Goal: Task Accomplishment & Management: Use online tool/utility

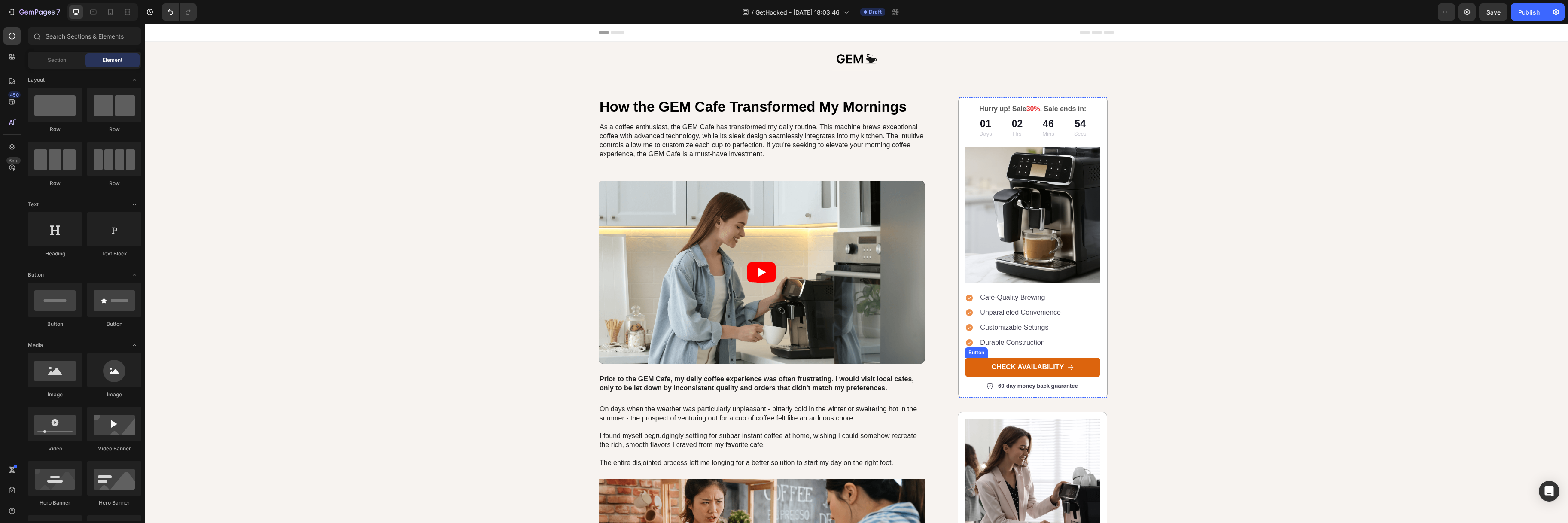
click at [1045, 364] on link "CHECK AVAILABILITY" at bounding box center [1032, 368] width 135 height 19
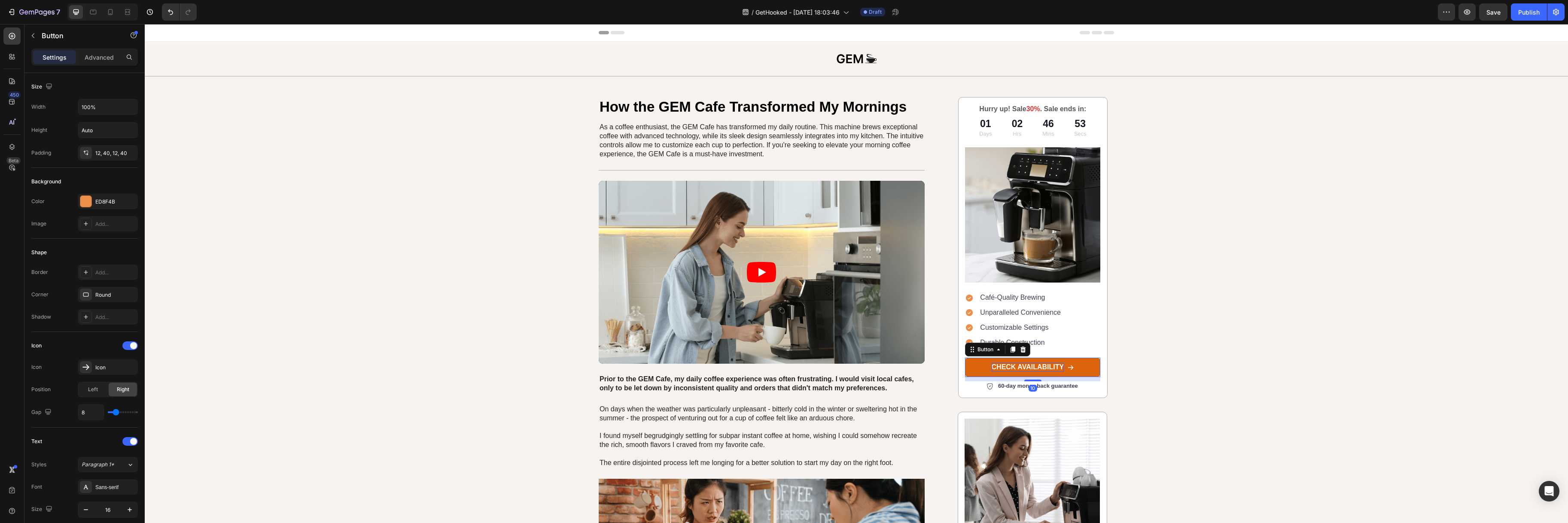
click at [1041, 370] on p "CHECK AVAILABILITY" at bounding box center [1028, 367] width 73 height 9
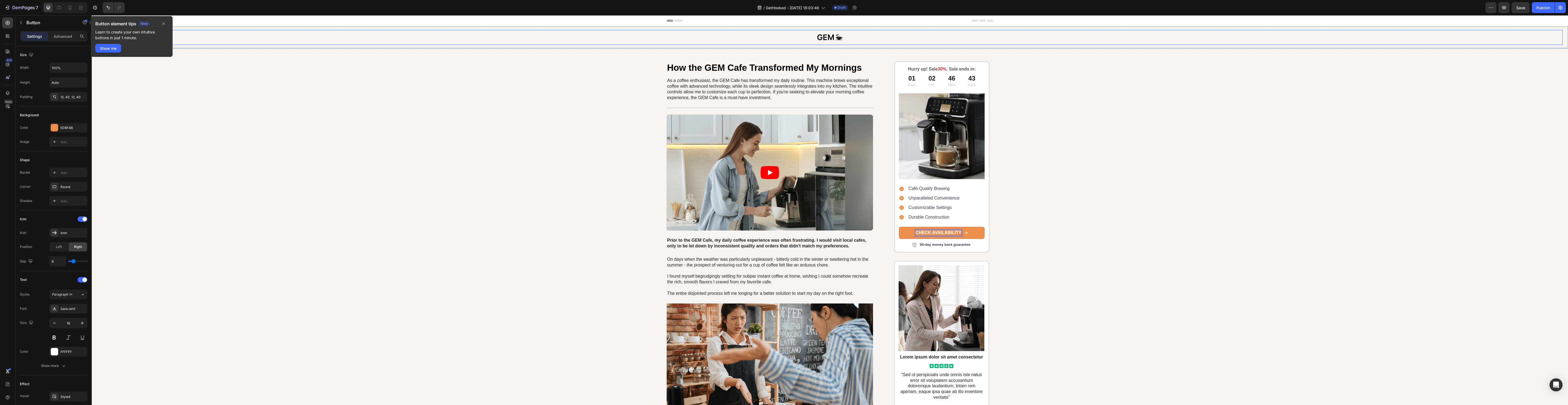
click at [828, 37] on img at bounding box center [830, 37] width 31 height 15
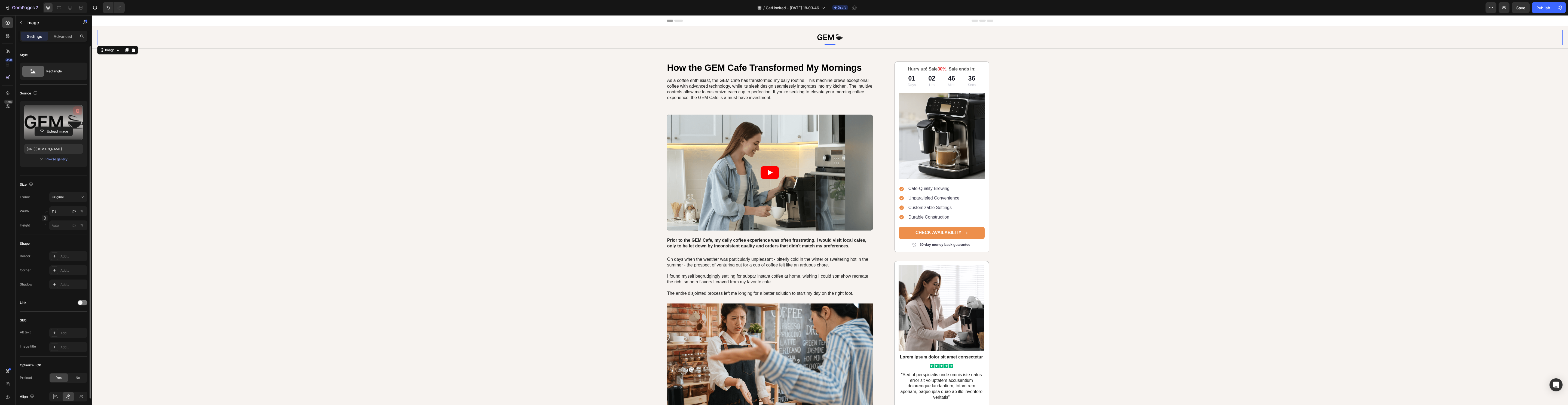
click at [74, 111] on button "button" at bounding box center [77, 111] width 9 height 9
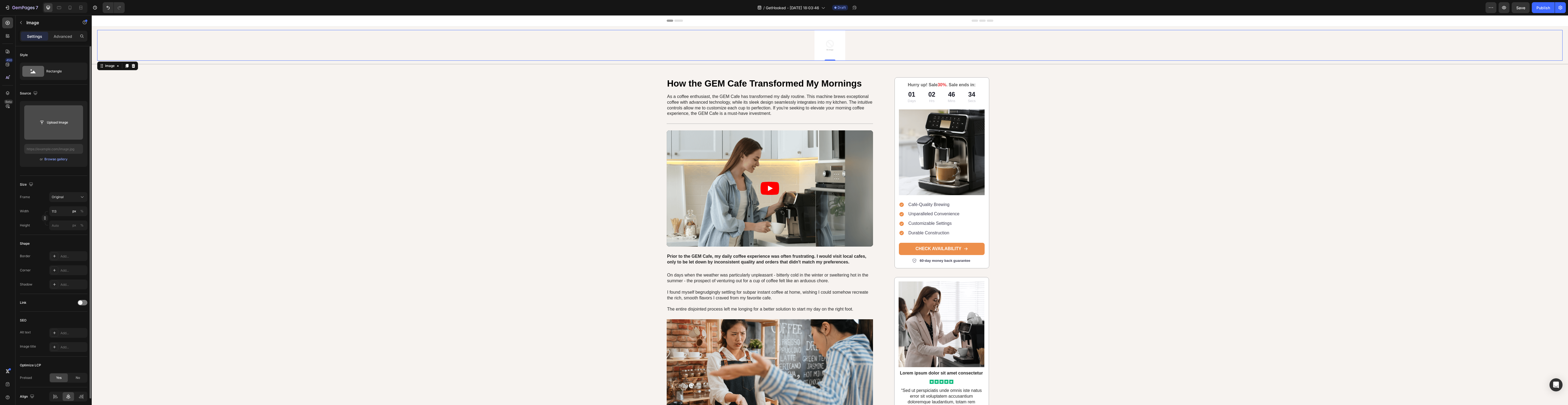
click at [52, 122] on input "file" at bounding box center [54, 122] width 38 height 9
type input "https://cdn.shopify.com/s/files/1/0651/5844/7240/files/gempages_586132142950449…"
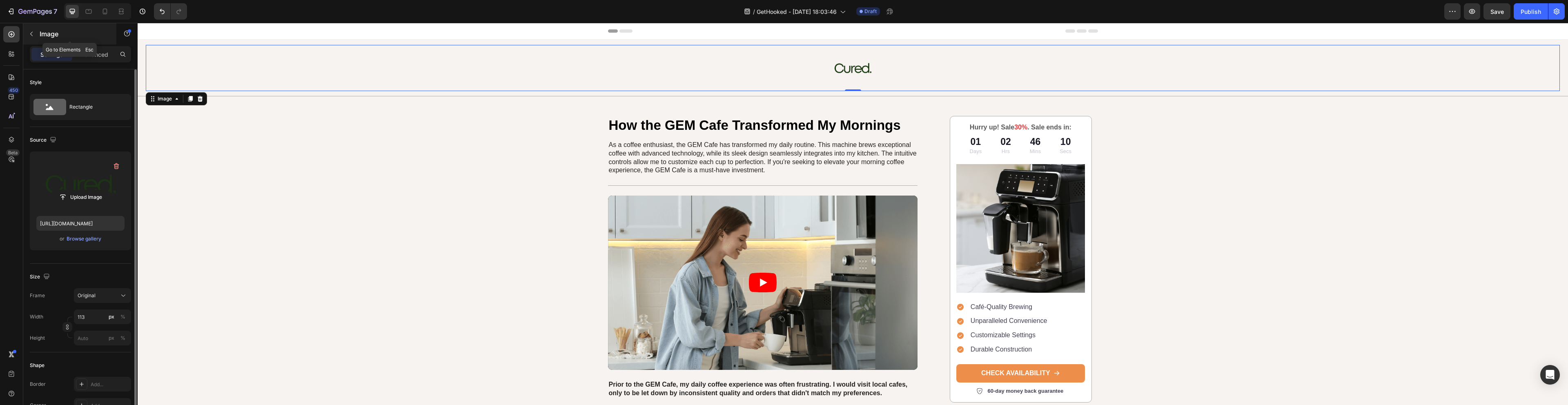
click at [29, 31] on icon "button" at bounding box center [31, 34] width 6 height 6
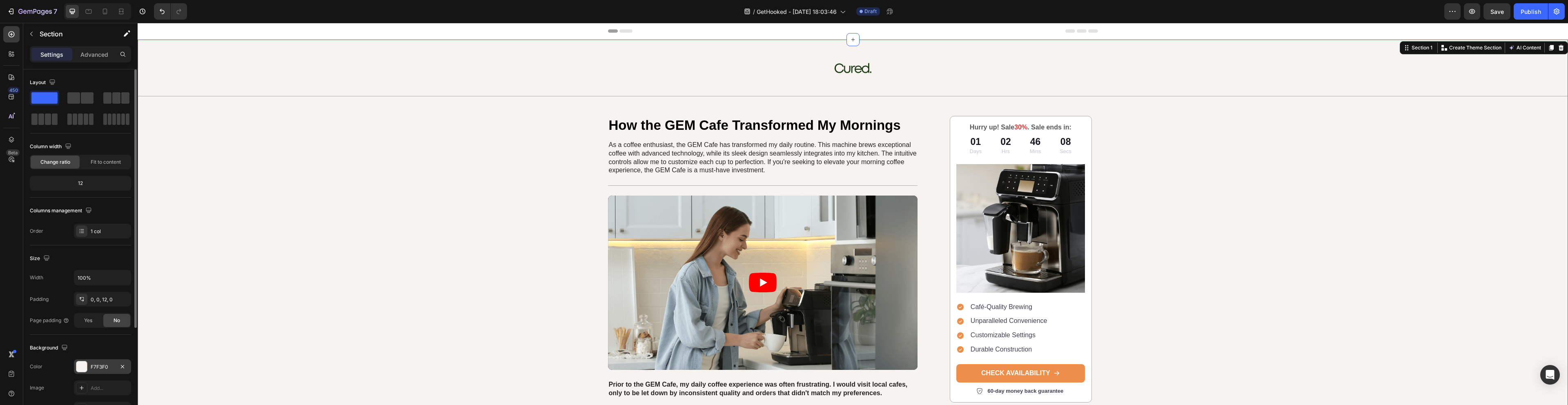
click at [87, 364] on div at bounding box center [81, 366] width 12 height 12
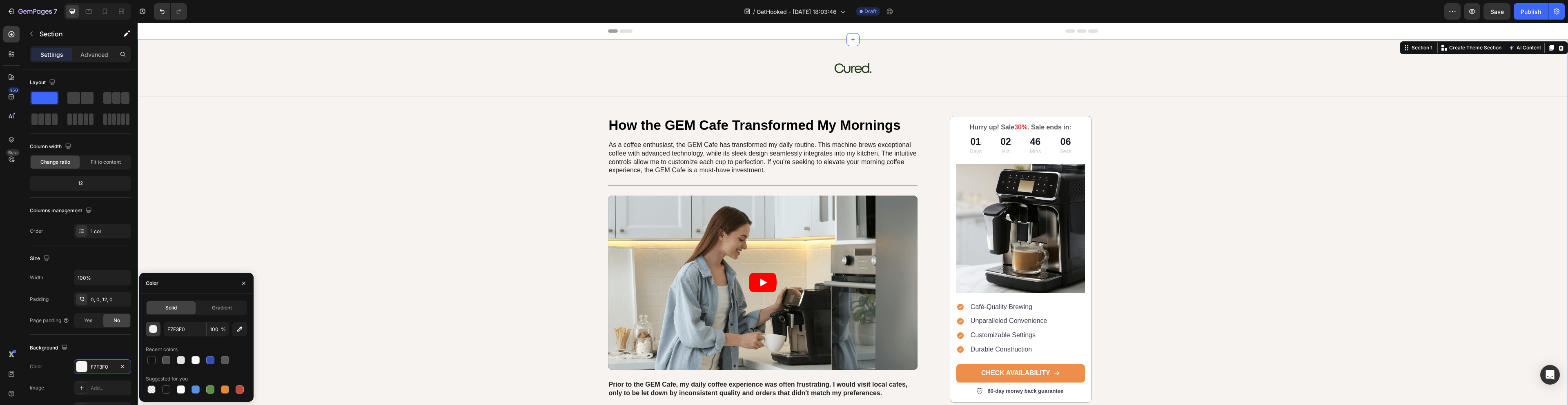
click at [152, 334] on button "button" at bounding box center [153, 328] width 15 height 15
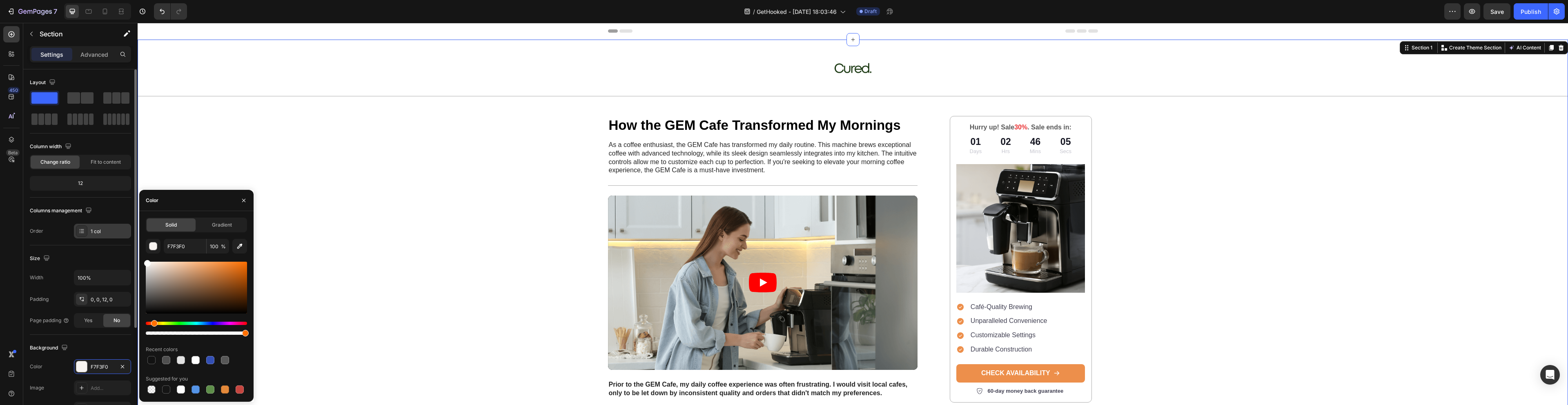
drag, startPoint x: 169, startPoint y: 292, endPoint x: 107, endPoint y: 223, distance: 92.8
click at [107, 223] on div "450 Beta Sections(18) Elements(83) Section Element Hero Section Product Detail …" at bounding box center [68, 213] width 138 height 382
type input "FFFFFF"
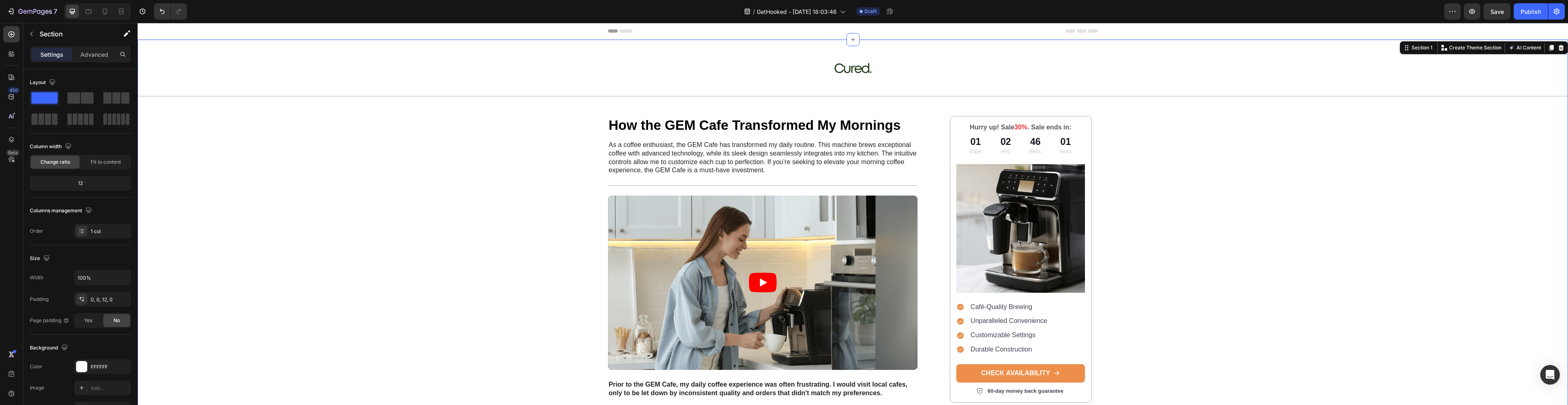
click at [721, 122] on h1 "How the GEM Cafe Transformed My Mornings" at bounding box center [763, 125] width 310 height 19
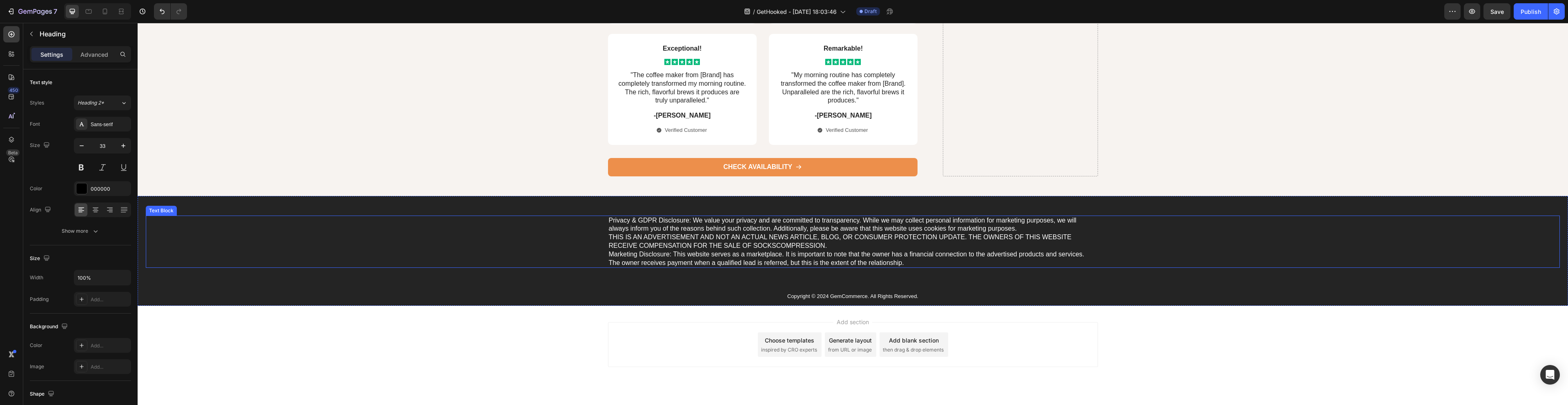
scroll to position [3028, 0]
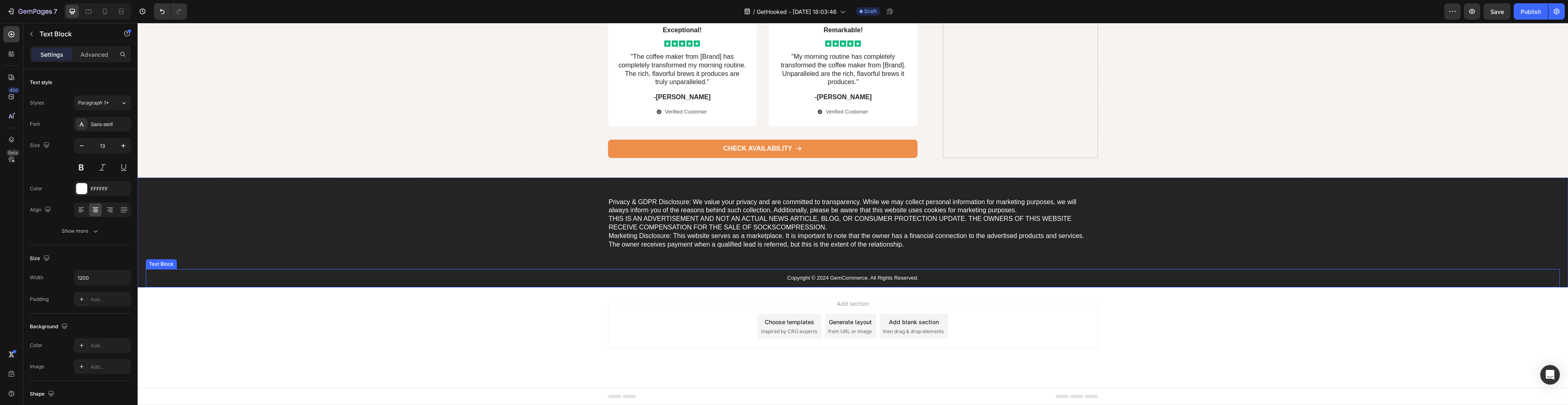
click at [804, 278] on p "Copyright © 2024 GemCommerce. All Rights Reserved." at bounding box center [853, 278] width 489 height 7
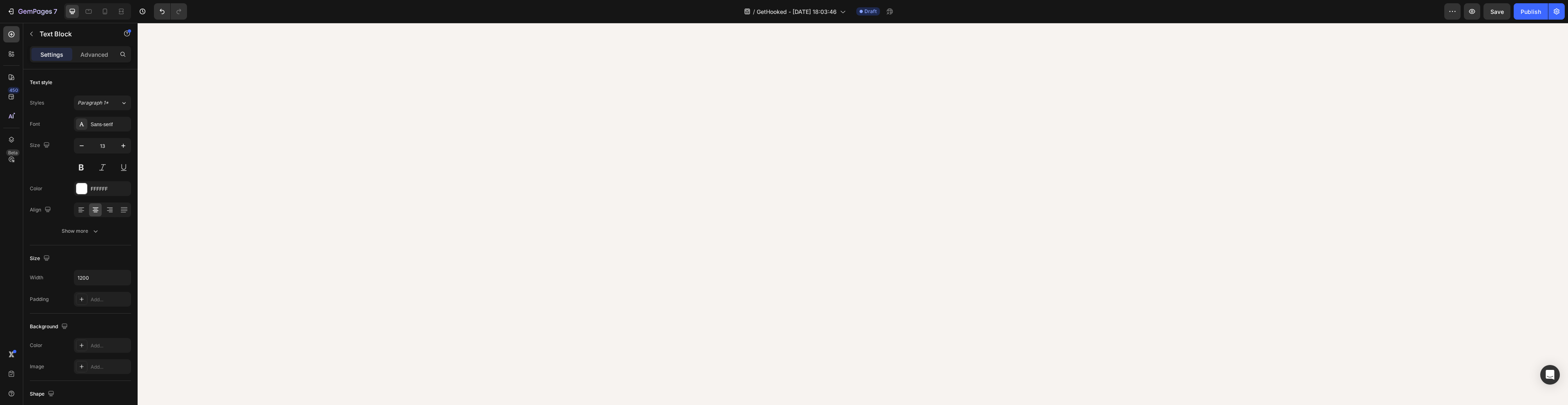
scroll to position [0, 0]
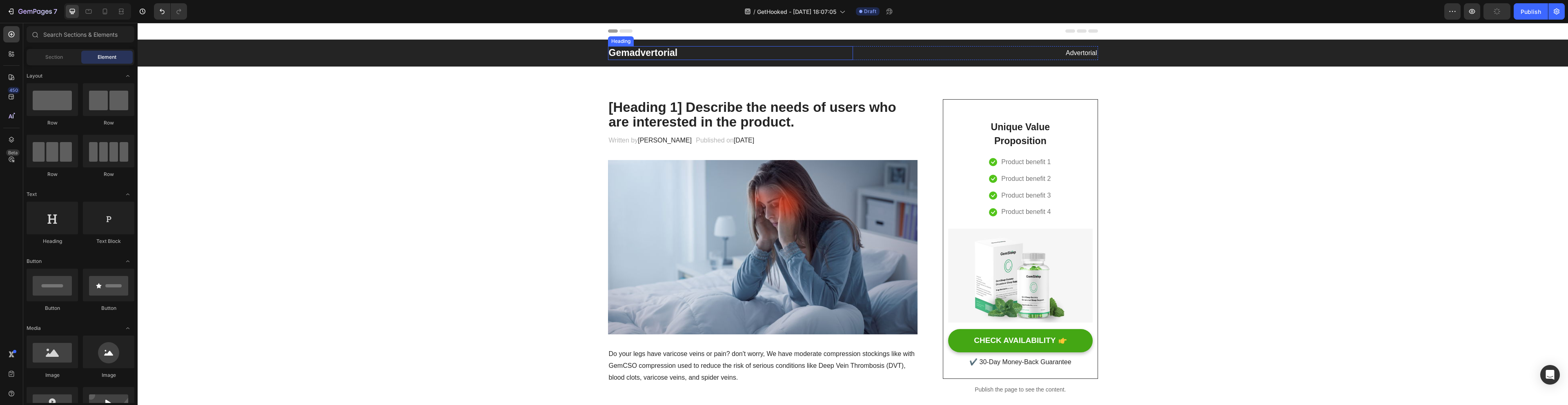
click at [673, 56] on p "Gemadvertorial" at bounding box center [731, 52] width 244 height 12
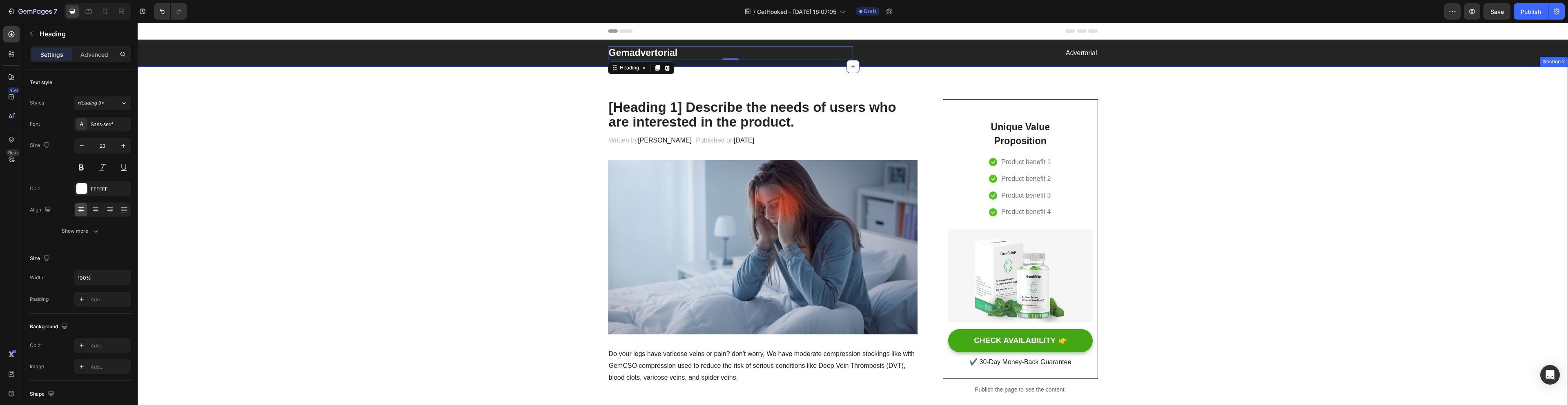
click at [752, 116] on p "[Heading 1] Describe the needs of users who are interested in the product." at bounding box center [763, 115] width 309 height 30
click at [626, 109] on p "[Heading 1] Describe the needs of users who are interested in the product." at bounding box center [763, 115] width 309 height 30
click at [626, 109] on p "[Heading 1] Describe the needs of users who are interested in the product." at bounding box center [763, 115] width 309 height 30
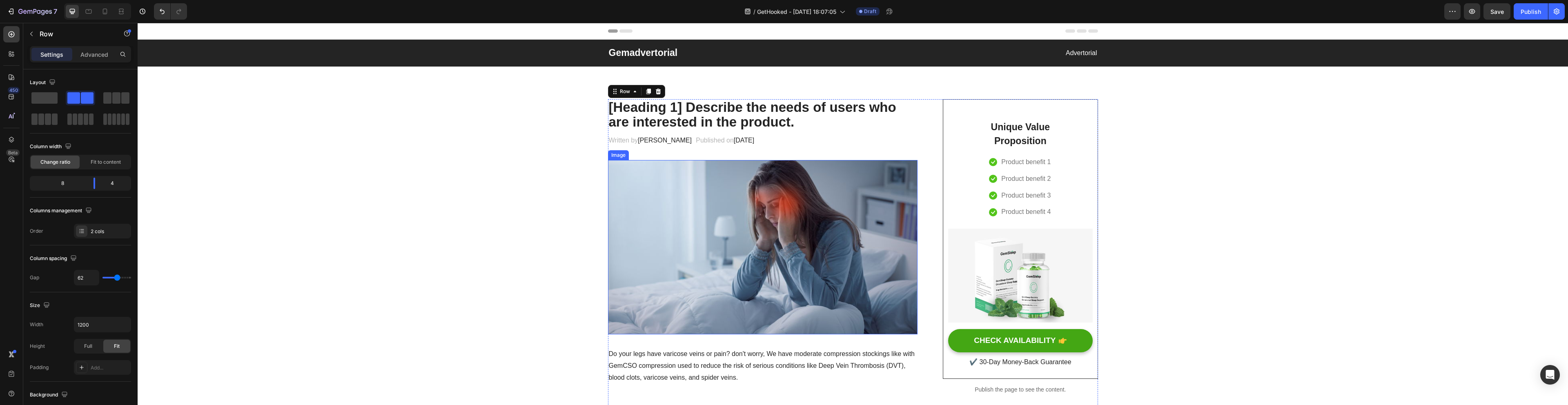
click at [771, 218] on img at bounding box center [763, 246] width 310 height 174
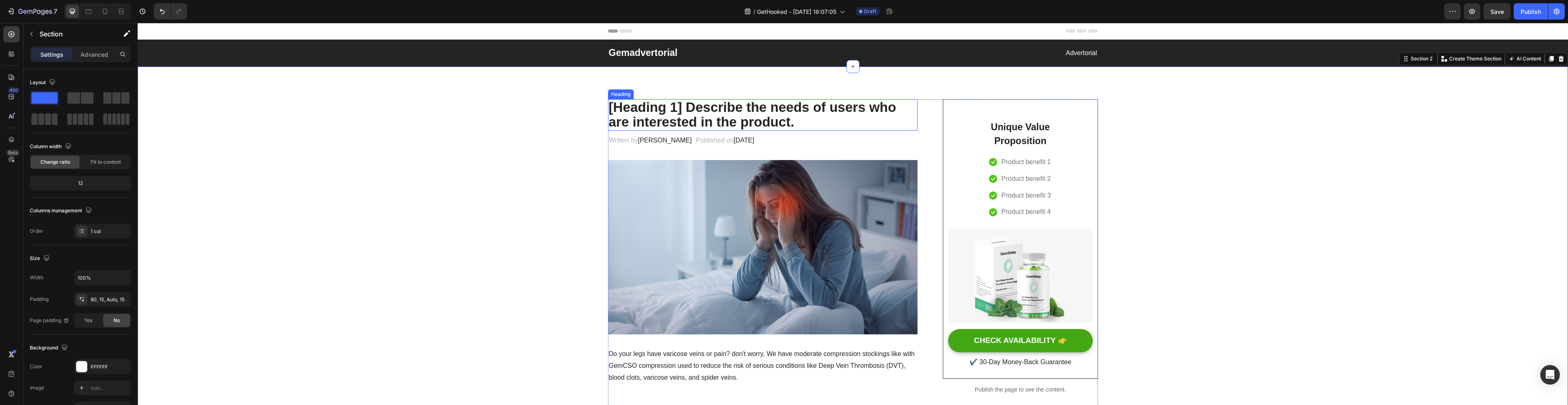
click at [735, 112] on p "[Heading 1] Describe the needs of users who are interested in the product." at bounding box center [763, 115] width 309 height 30
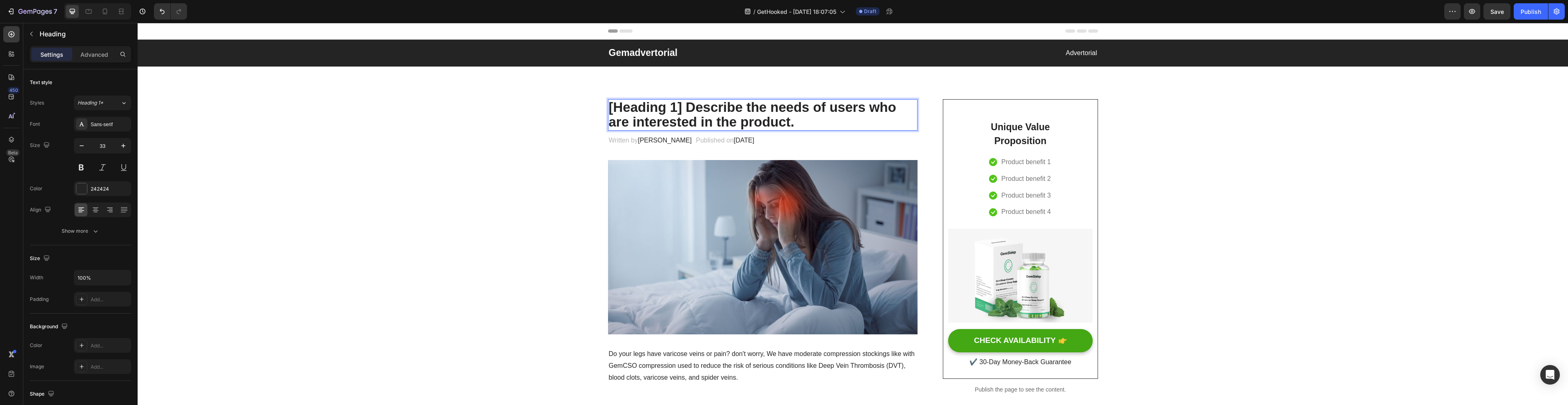
click at [735, 112] on p "[Heading 1] Describe the needs of users who are interested in the product." at bounding box center [763, 115] width 309 height 30
click at [752, 140] on span "[DATE]" at bounding box center [744, 140] width 20 height 7
click at [794, 139] on div "Written by [PERSON_NAME] Text block Published on [DATE] Text block 0 Row" at bounding box center [763, 140] width 310 height 14
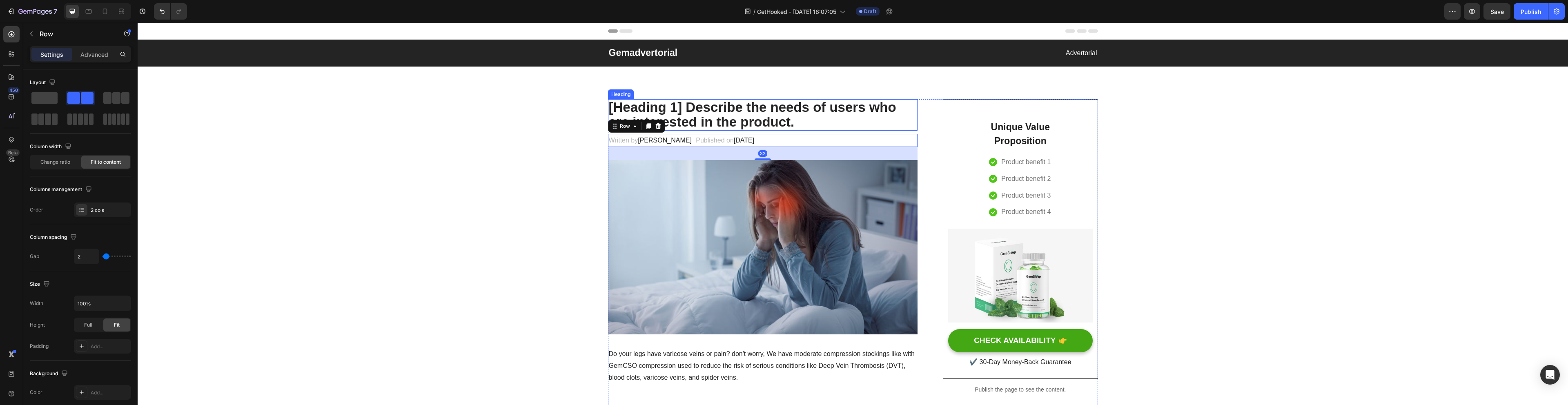
click at [775, 112] on p "[Heading 1] Describe the needs of users who are interested in the product." at bounding box center [763, 115] width 309 height 30
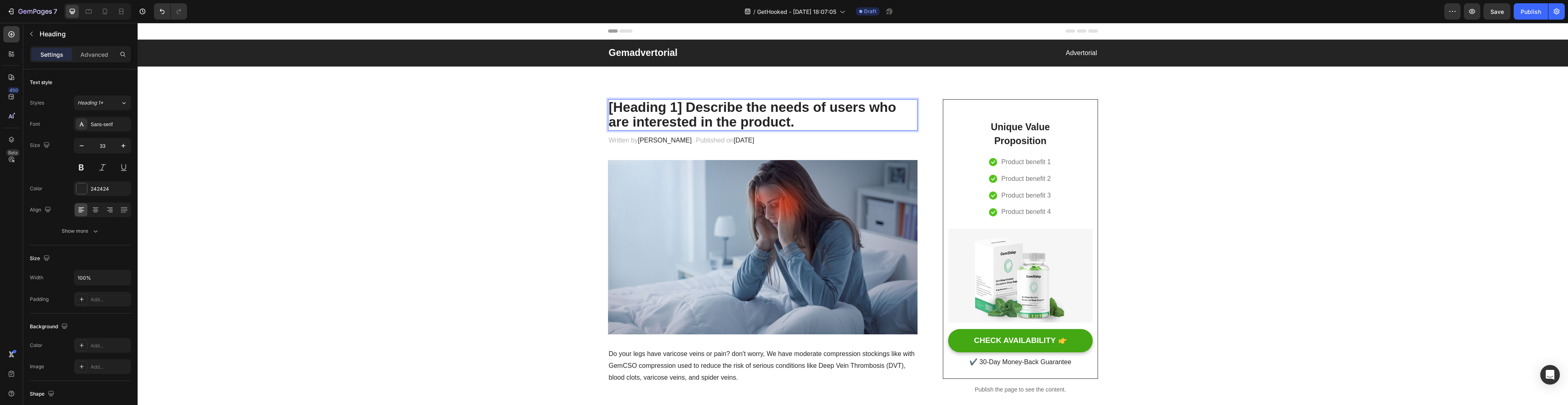
click at [775, 112] on p "[Heading 1] Describe the needs of users who are interested in the product." at bounding box center [763, 115] width 309 height 30
copy p "[Heading 1] Describe the needs of users who are interested in the product."
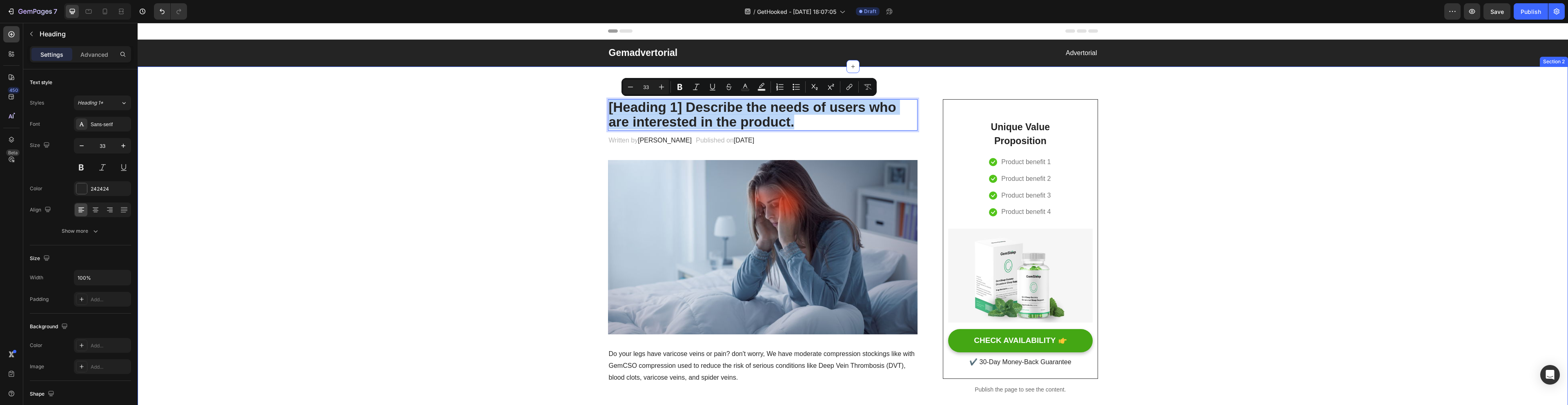
click at [707, 105] on p "[Heading 1] Describe the needs of users who are interested in the product." at bounding box center [763, 115] width 309 height 30
click at [707, 107] on p "[Heading 1] Describe the needs of users who are interested in the product." at bounding box center [763, 115] width 309 height 30
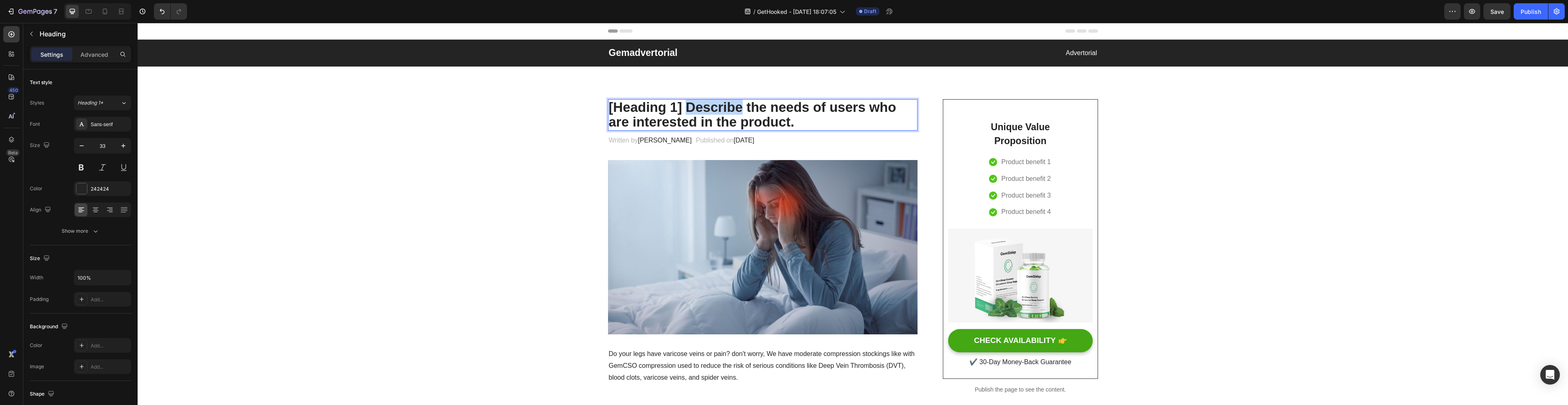
click at [707, 107] on p "[Heading 1] Describe the needs of users who are interested in the product." at bounding box center [763, 115] width 309 height 30
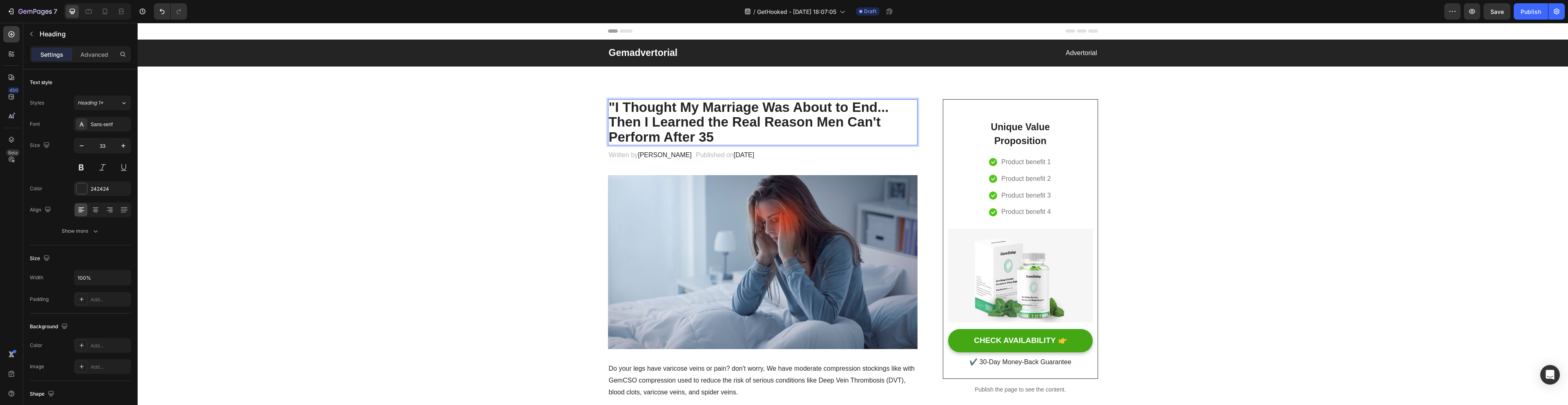
click at [613, 109] on p ""I Thought My Marriage Was About to End... Then I Learned the Real Reason Men C…" at bounding box center [763, 122] width 309 height 45
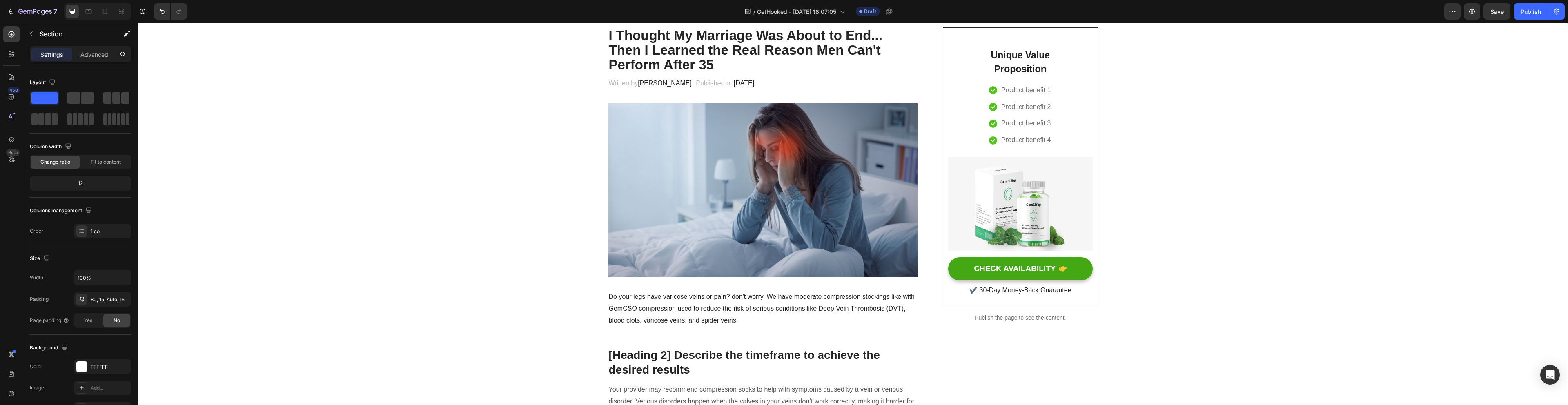
scroll to position [104, 0]
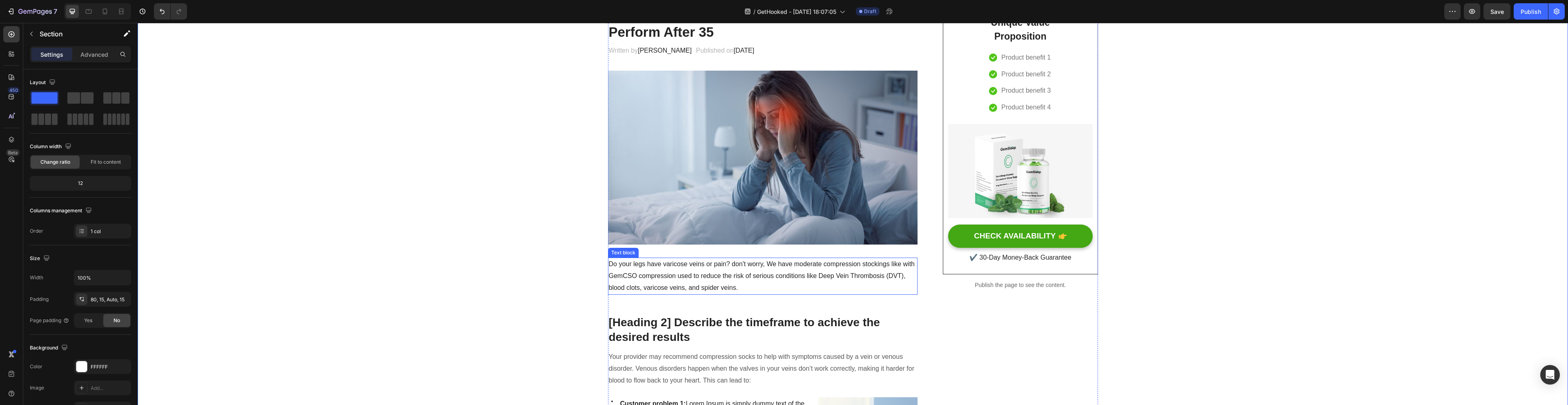
click at [680, 274] on p "Do your legs have varicose veins or pain? don't worry, We have moderate compres…" at bounding box center [763, 275] width 309 height 35
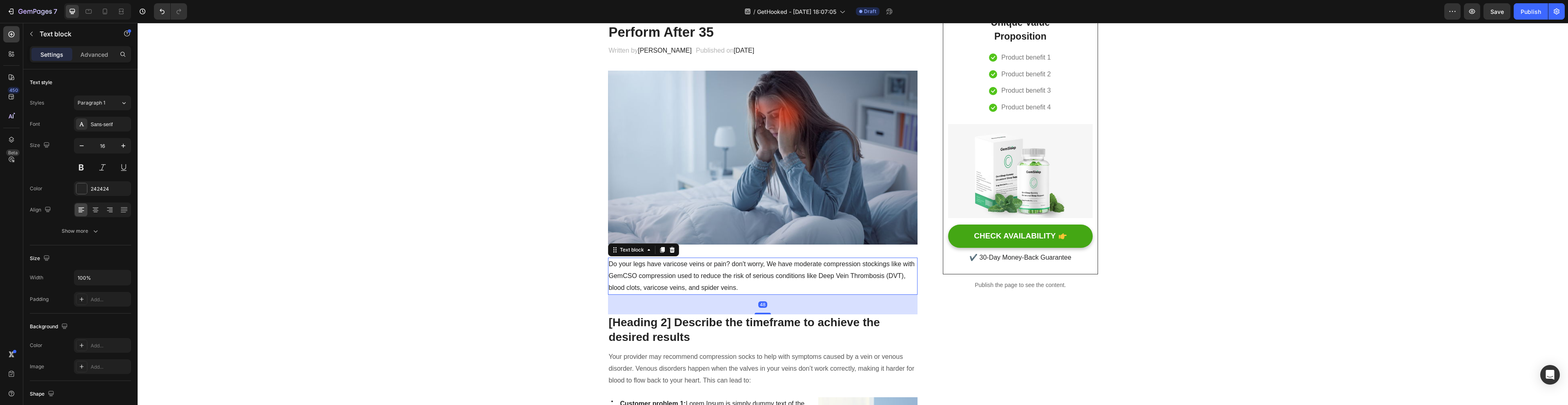
click at [680, 270] on p "Do your legs have varicose veins or pain? don't worry, We have moderate compres…" at bounding box center [763, 275] width 309 height 35
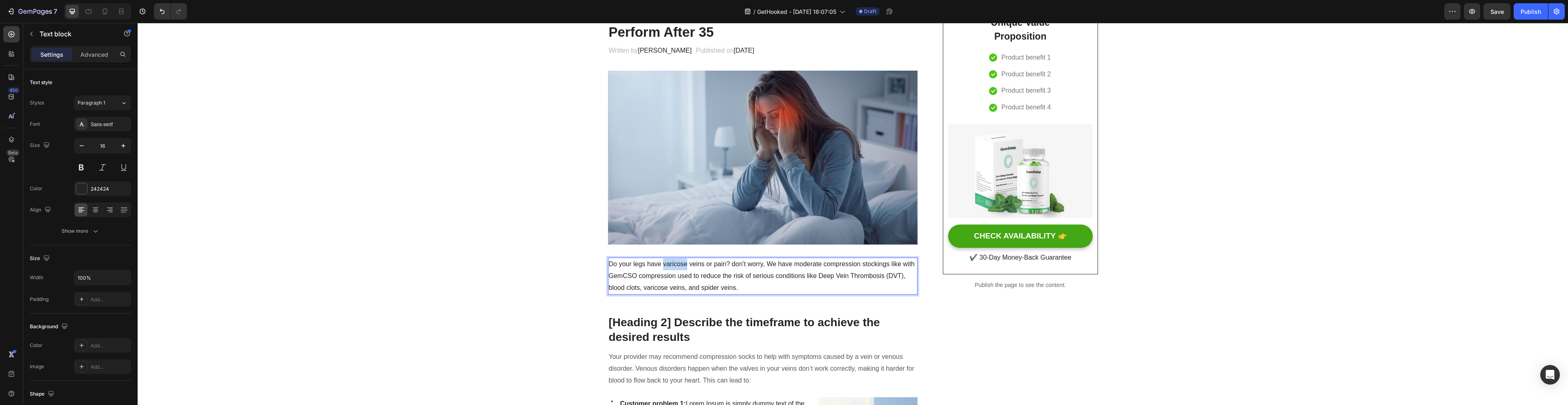
click at [680, 270] on p "Do your legs have varicose veins or pain? don't worry, We have moderate compres…" at bounding box center [763, 275] width 309 height 35
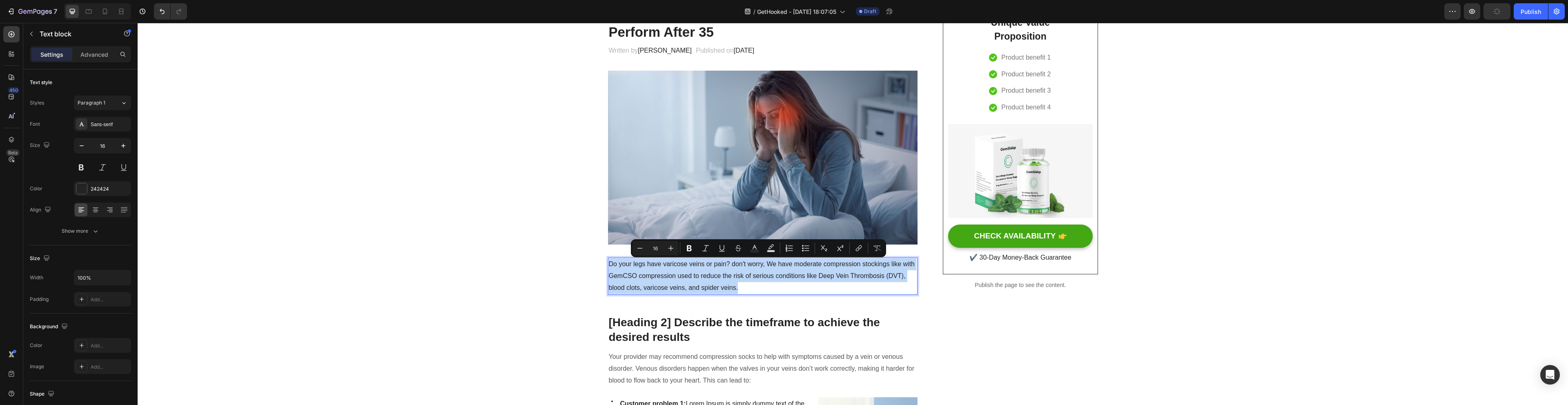
copy p "Do your legs have varicose veins or pain? don't worry, We have moderate compres…"
click at [764, 275] on p "Do your legs have varicose veins or pain? don't worry, We have moderate compres…" at bounding box center [763, 275] width 309 height 35
click at [714, 275] on p "Do your legs have varicose veins or pain? don't worry, We have moderate compres…" at bounding box center [763, 275] width 309 height 35
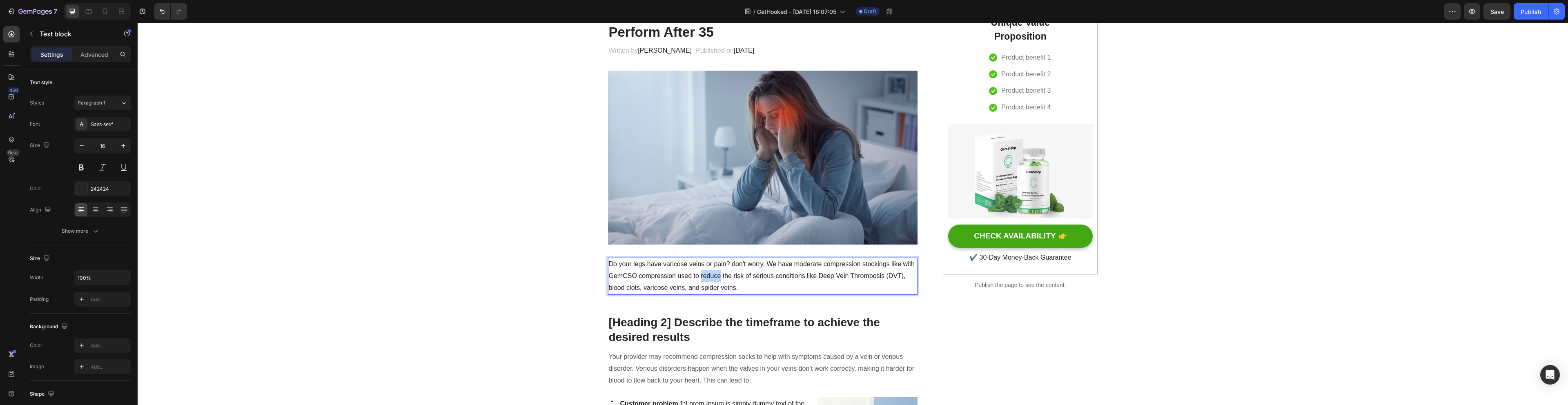
click at [714, 275] on p "Do your legs have varicose veins or pain? don't worry, We have moderate compres…" at bounding box center [763, 275] width 309 height 35
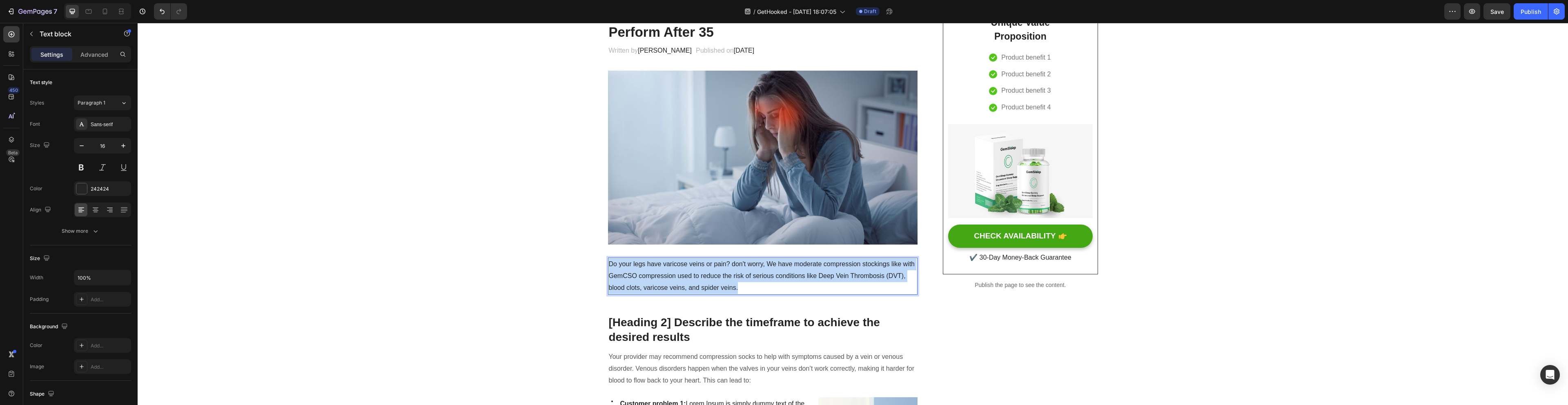
copy p "Do your legs have varicose veins or pain? don't worry, We have moderate compres…"
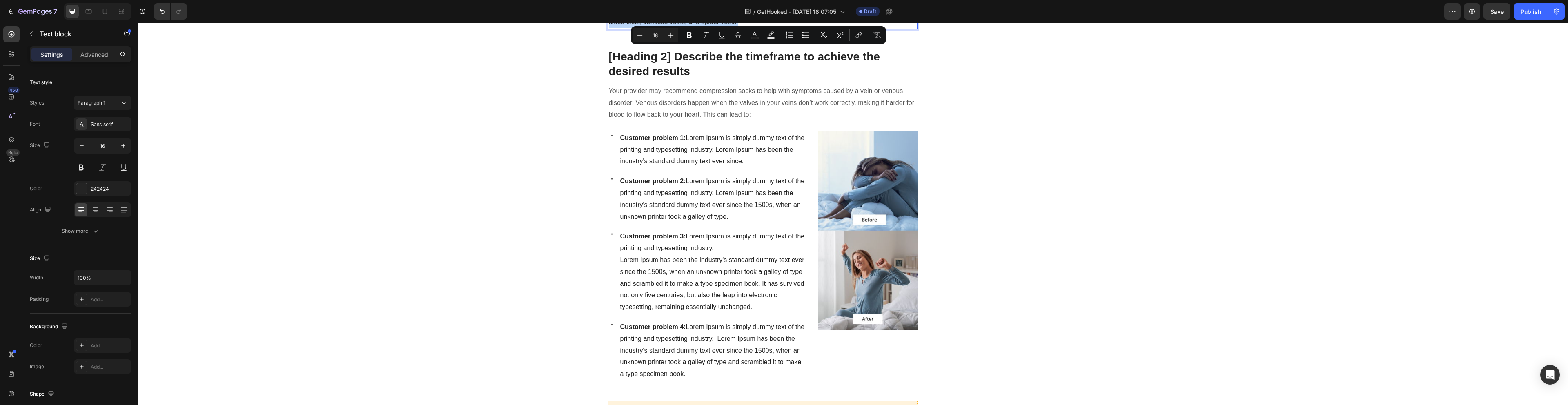
scroll to position [365, 0]
